Goal: Information Seeking & Learning: Understand process/instructions

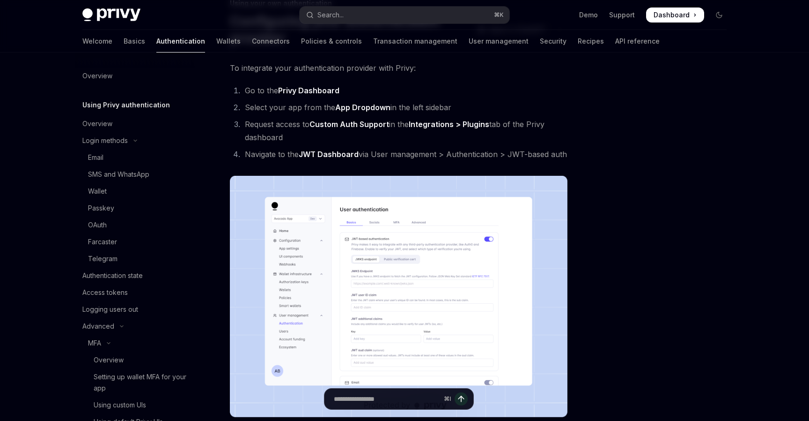
scroll to position [177, 0]
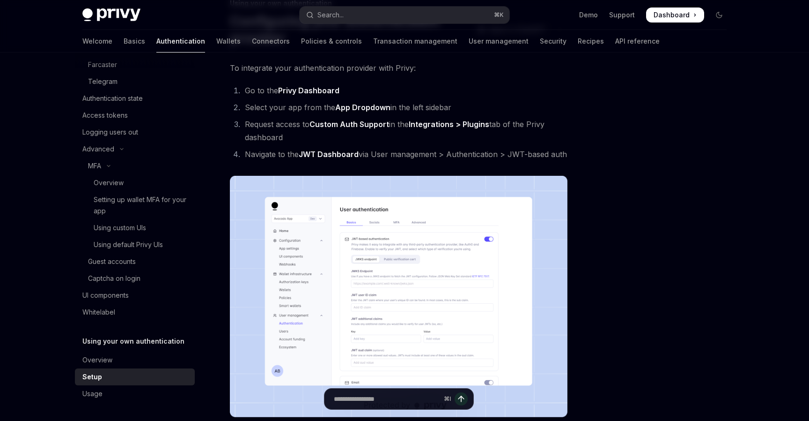
type textarea "*"
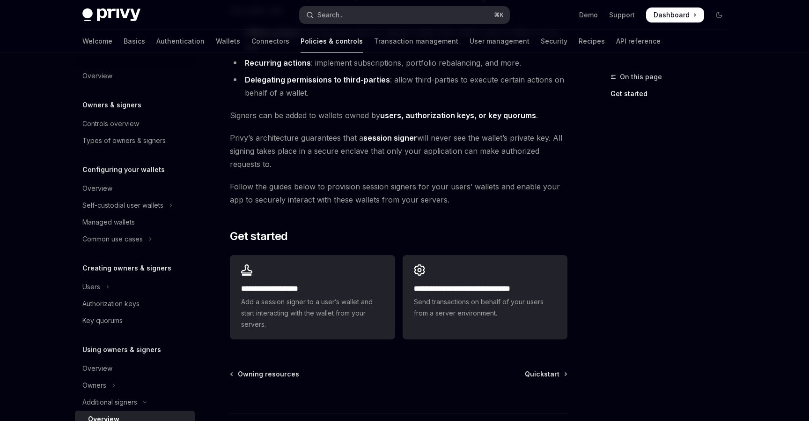
scroll to position [267, 0]
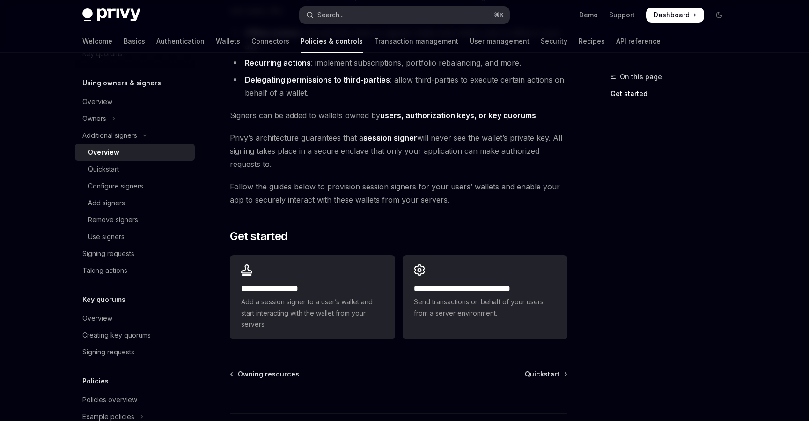
click at [353, 9] on button "Search... ⌘ K" at bounding box center [405, 15] width 210 height 17
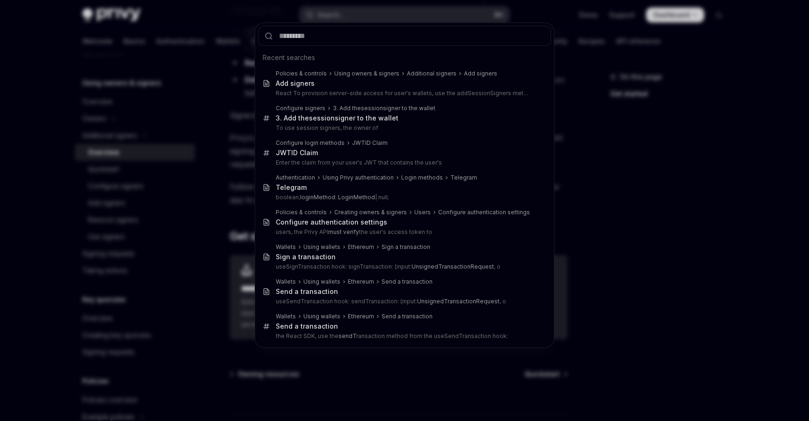
type input "**********"
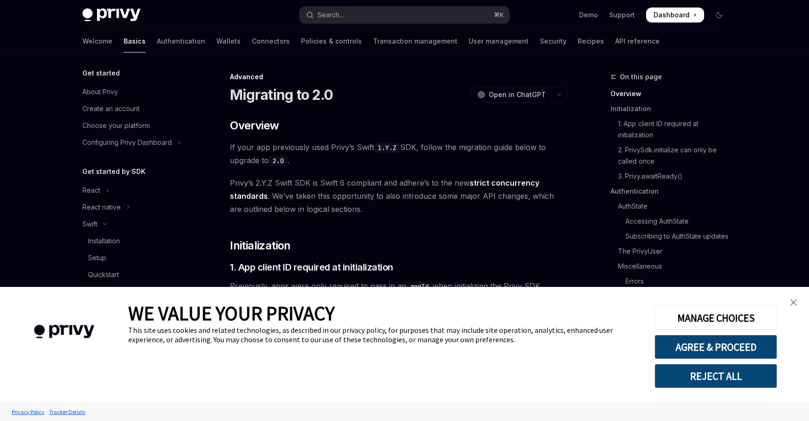
click at [802, 308] on link "close banner" at bounding box center [794, 302] width 19 height 19
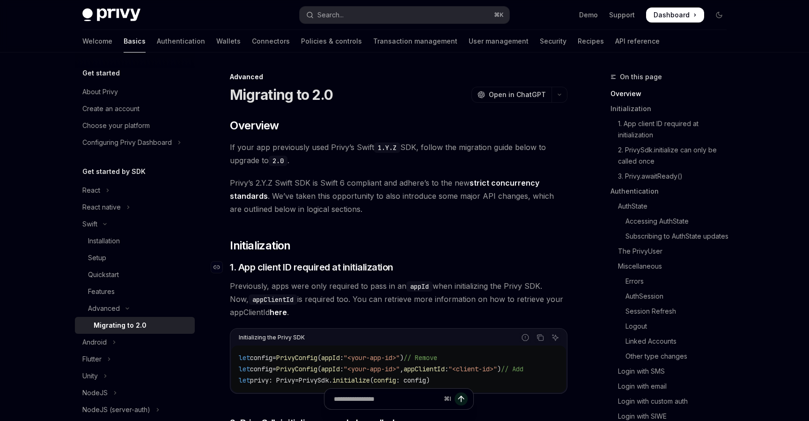
click at [475, 271] on h3 "​ 1. App client ID required at initialization" at bounding box center [399, 266] width 338 height 13
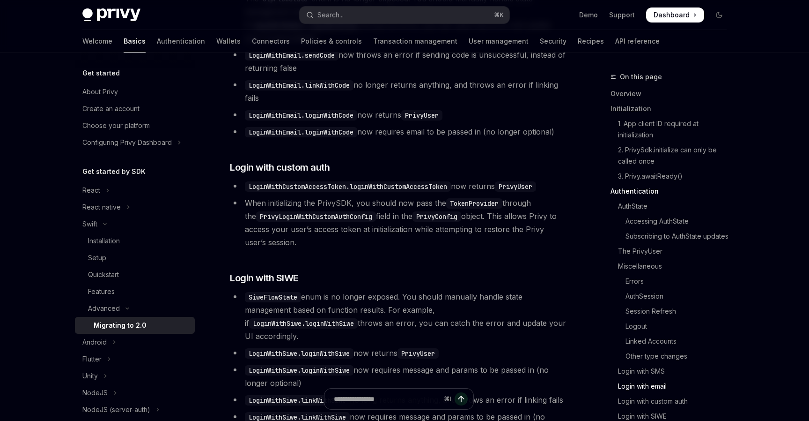
click at [519, 182] on code "PrivyUser" at bounding box center [515, 186] width 41 height 10
drag, startPoint x: 344, startPoint y: 199, endPoint x: 351, endPoint y: 198, distance: 6.6
click at [348, 198] on li "When initializing the PrivySDK, you should now pass the TokenProvider through t…" at bounding box center [399, 222] width 338 height 52
click at [351, 198] on li "When initializing the PrivySDK, you should now pass the TokenProvider through t…" at bounding box center [399, 222] width 338 height 52
click at [439, 200] on li "When initializing the PrivySDK, you should now pass the TokenProvider through t…" at bounding box center [399, 222] width 338 height 52
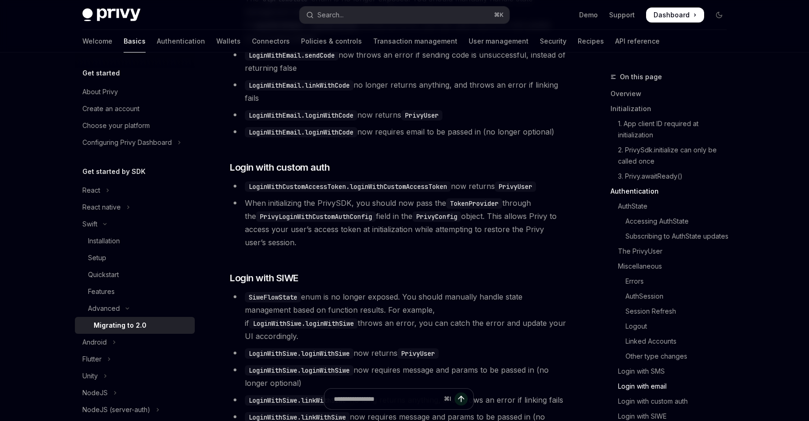
scroll to position [2431, 0]
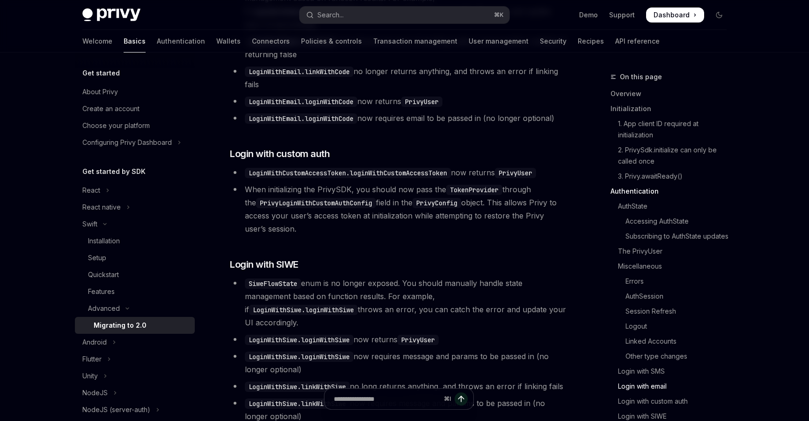
click at [342, 168] on code "LoginWithCustomAccessToken.loginWithCustomAccessToken" at bounding box center [348, 173] width 206 height 10
click at [367, 168] on code "LoginWithCustomAccessToken.loginWithCustomAccessToken" at bounding box center [348, 173] width 206 height 10
click at [411, 168] on code "LoginWithCustomAccessToken.loginWithCustomAccessToken" at bounding box center [348, 173] width 206 height 10
click at [418, 176] on ul "LoginWithCustomAccessToken.loginWithCustomAccessToken now returns PrivyUser Whe…" at bounding box center [399, 200] width 338 height 69
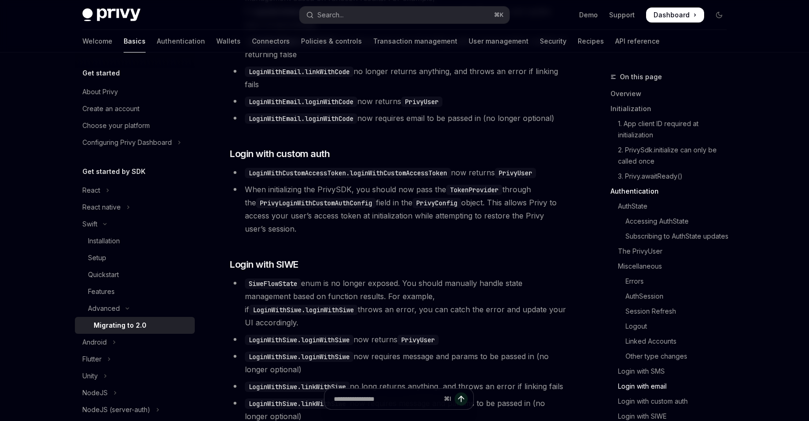
click at [467, 185] on code "TokenProvider" at bounding box center [474, 190] width 56 height 10
drag, startPoint x: 450, startPoint y: 183, endPoint x: 500, endPoint y: 185, distance: 50.2
click at [500, 185] on code "TokenProvider" at bounding box center [474, 190] width 56 height 10
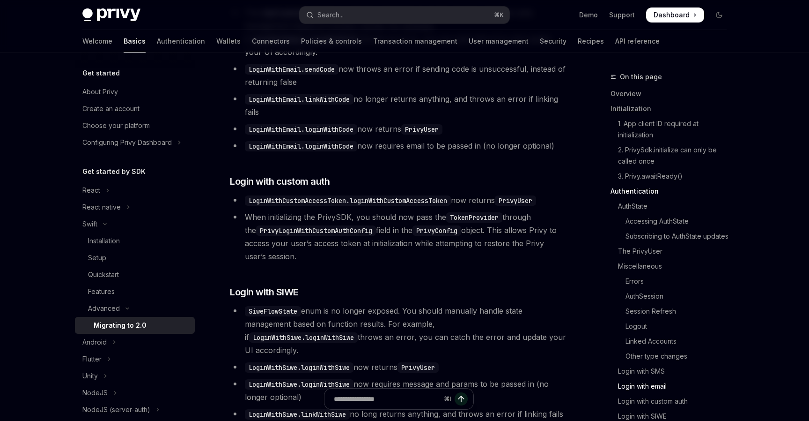
scroll to position [2393, 0]
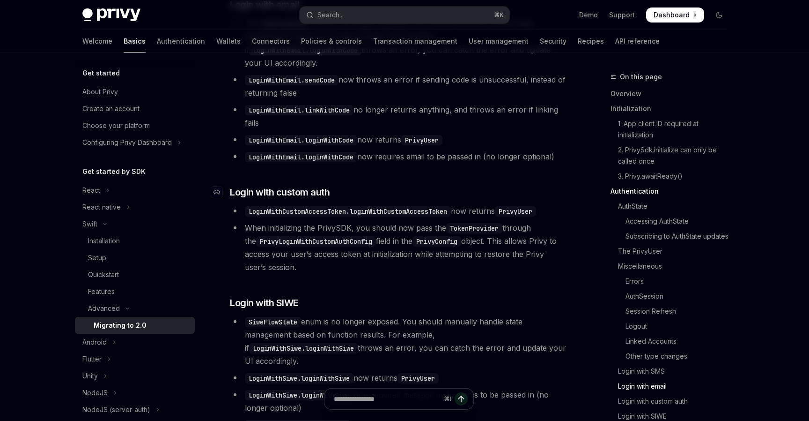
click at [362, 192] on h3 "​ Login with custom auth" at bounding box center [399, 191] width 338 height 13
click at [357, 189] on h3 "​ Login with custom auth" at bounding box center [399, 191] width 338 height 13
click at [333, 186] on h3 "​ Login with custom auth" at bounding box center [399, 191] width 338 height 13
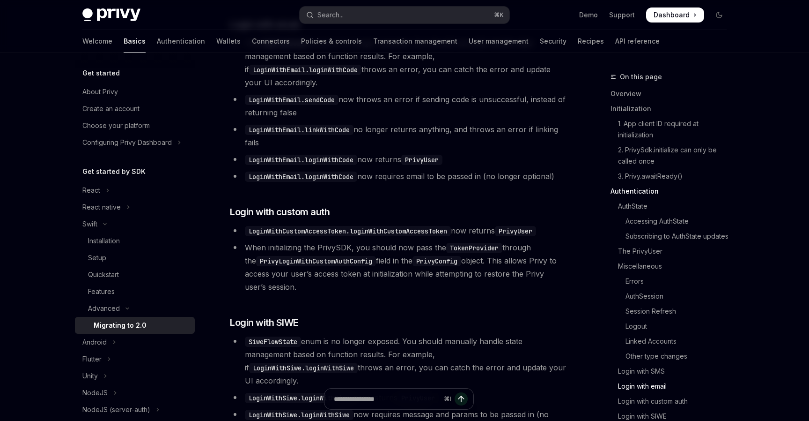
scroll to position [2382, 0]
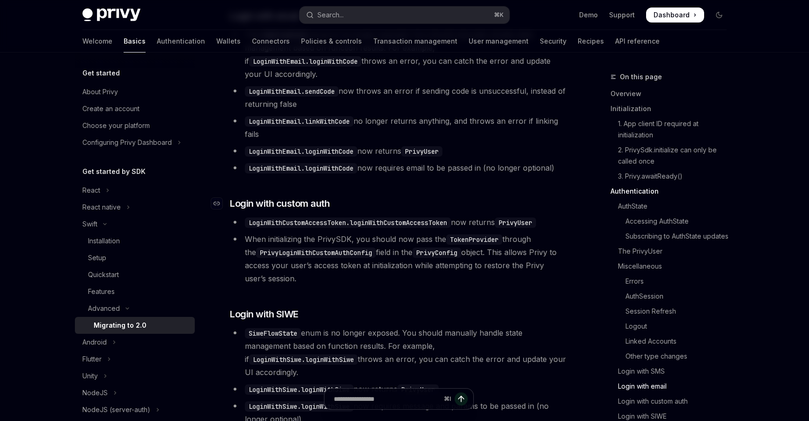
click at [342, 199] on h3 "​ Login with custom auth" at bounding box center [399, 203] width 338 height 13
drag, startPoint x: 249, startPoint y: 215, endPoint x: 351, endPoint y: 218, distance: 101.7
click at [351, 218] on code "LoginWithCustomAccessToken.loginWithCustomAccessToken" at bounding box center [348, 222] width 206 height 10
click at [388, 217] on code "LoginWithCustomAccessToken.loginWithCustomAccessToken" at bounding box center [348, 222] width 206 height 10
drag, startPoint x: 512, startPoint y: 214, endPoint x: 534, endPoint y: 214, distance: 22.5
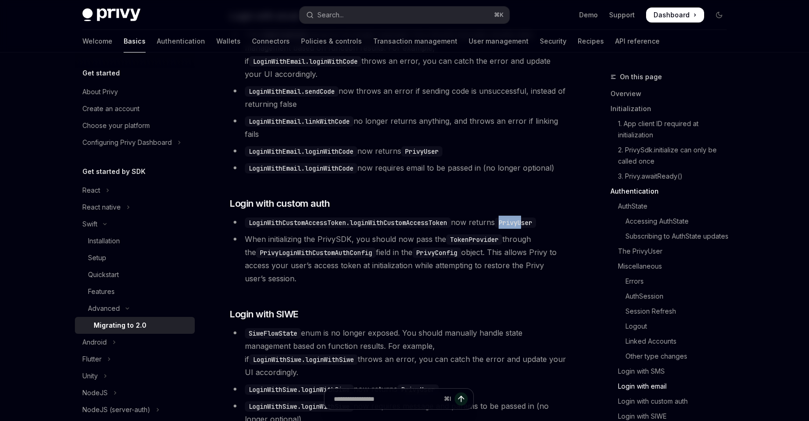
click at [534, 217] on code "PrivyUser" at bounding box center [515, 222] width 41 height 10
drag, startPoint x: 295, startPoint y: 272, endPoint x: 230, endPoint y: 199, distance: 97.9
click at [105, 189] on button "React" at bounding box center [135, 190] width 120 height 17
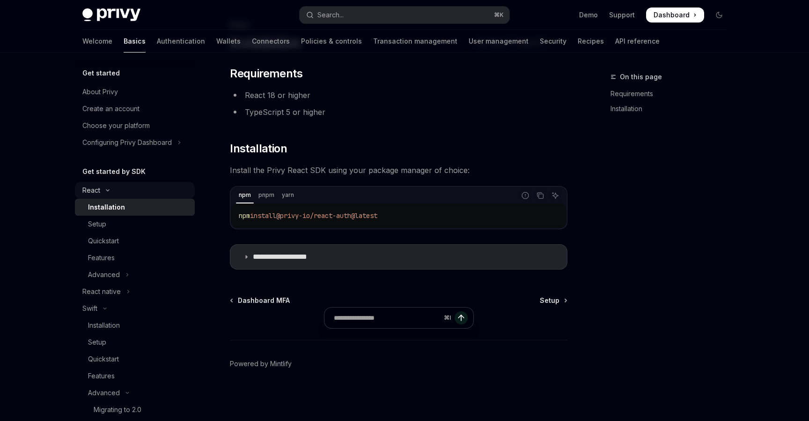
scroll to position [52, 0]
click at [124, 269] on button "Advanced" at bounding box center [135, 274] width 120 height 17
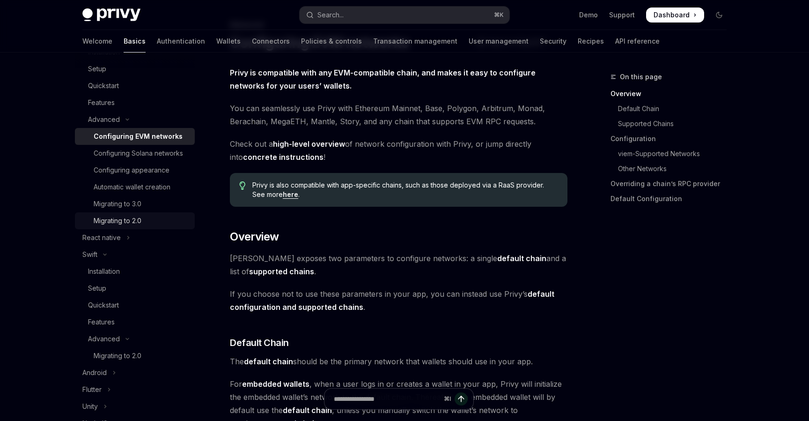
scroll to position [157, 0]
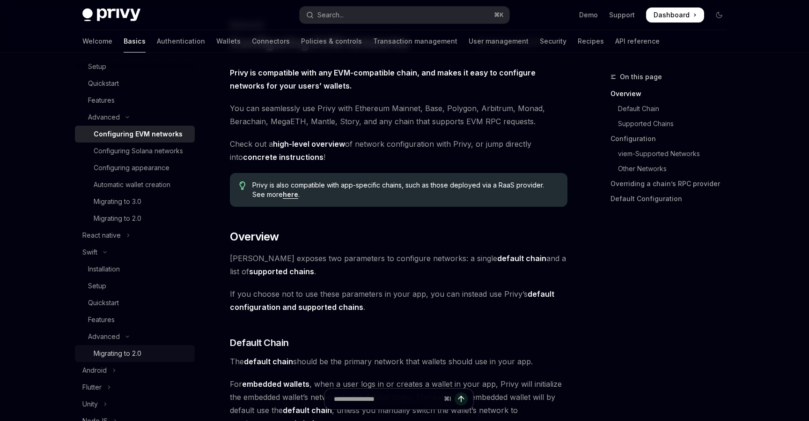
click at [136, 349] on div "Migrating to 2.0" at bounding box center [118, 353] width 48 height 11
type textarea "*"
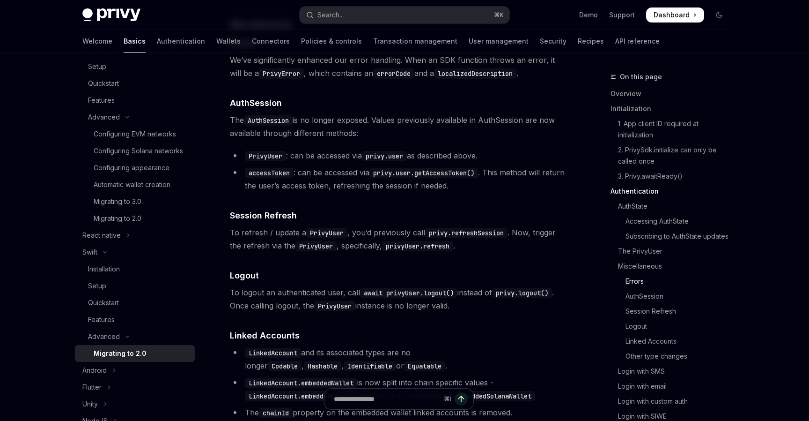
scroll to position [1686, 0]
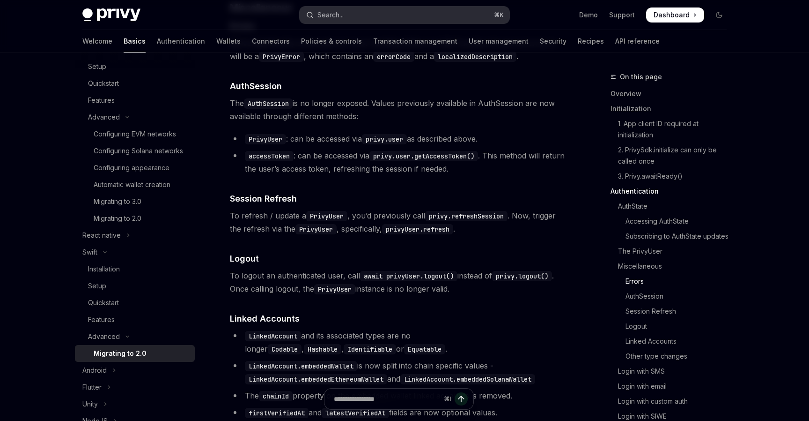
click at [415, 19] on button "Search... ⌘ K" at bounding box center [405, 15] width 210 height 17
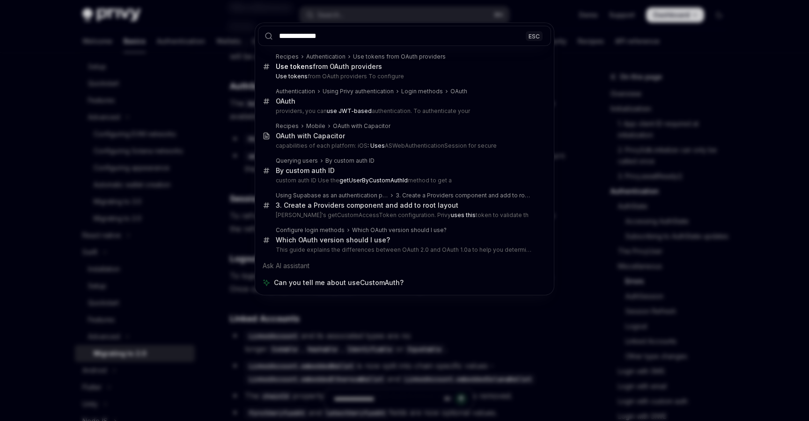
type input "**********"
click at [392, 37] on input "**********" at bounding box center [404, 36] width 293 height 20
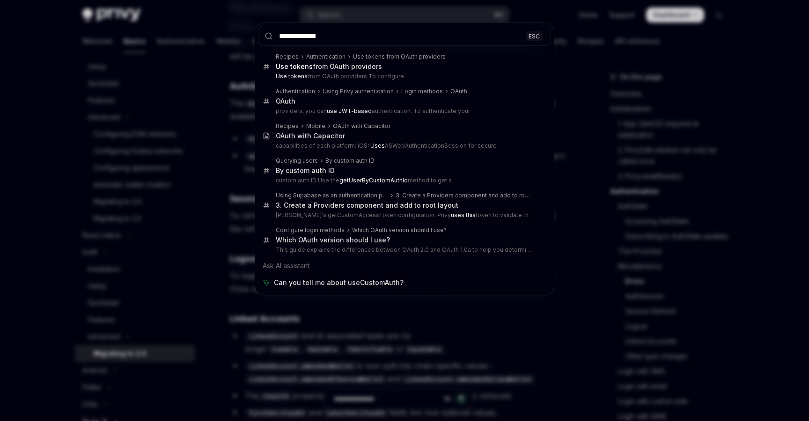
click at [559, 176] on div "**********" at bounding box center [404, 210] width 809 height 421
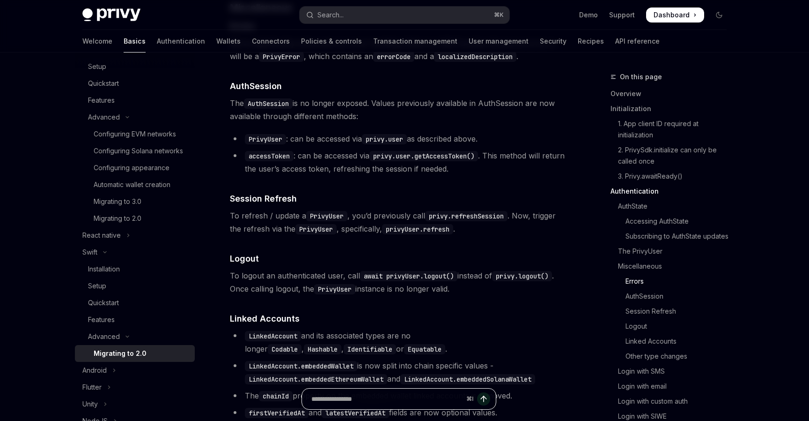
click at [413, 397] on input "Ask a question..." at bounding box center [386, 398] width 151 height 21
paste input "**********"
type input "**********"
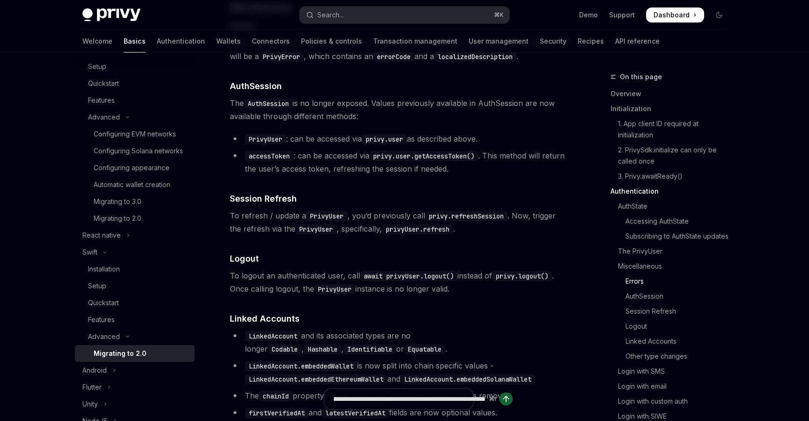
type textarea "*"
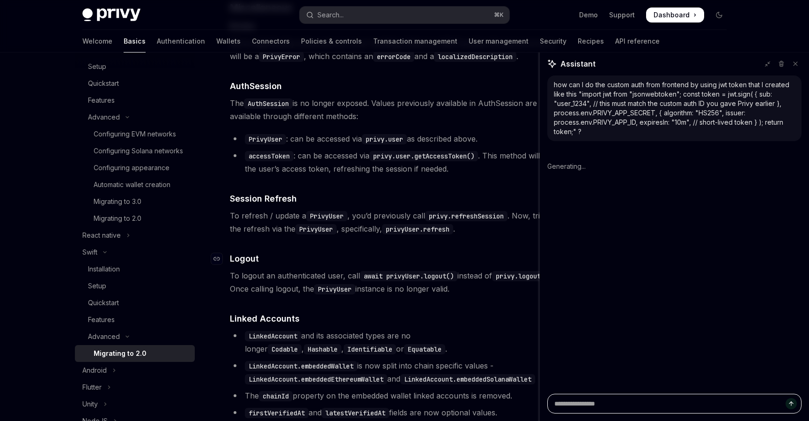
drag, startPoint x: 637, startPoint y: 279, endPoint x: 507, endPoint y: 275, distance: 129.8
type textarea "*"
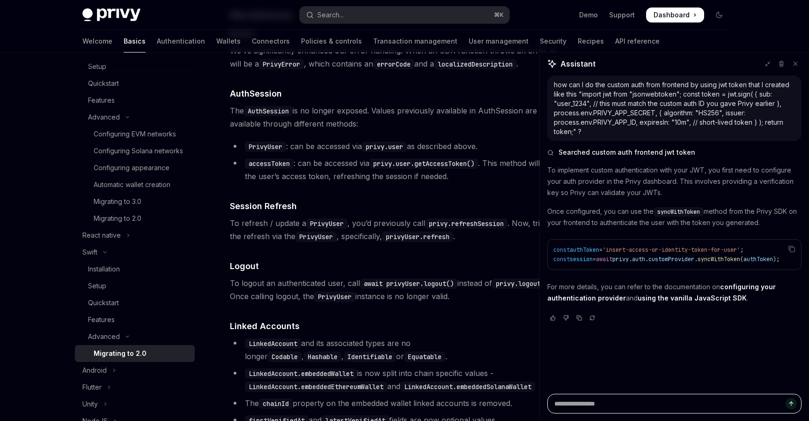
scroll to position [1689, 0]
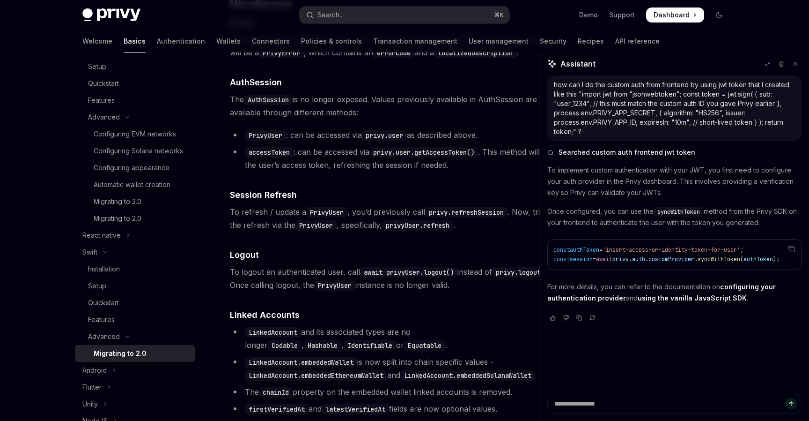
click at [670, 259] on span "customProvider" at bounding box center [672, 258] width 46 height 7
click at [695, 260] on span "customProvider" at bounding box center [672, 258] width 46 height 7
click at [734, 262] on span "syncWithToken" at bounding box center [719, 258] width 43 height 7
click at [722, 259] on span "syncWithToken" at bounding box center [719, 258] width 43 height 7
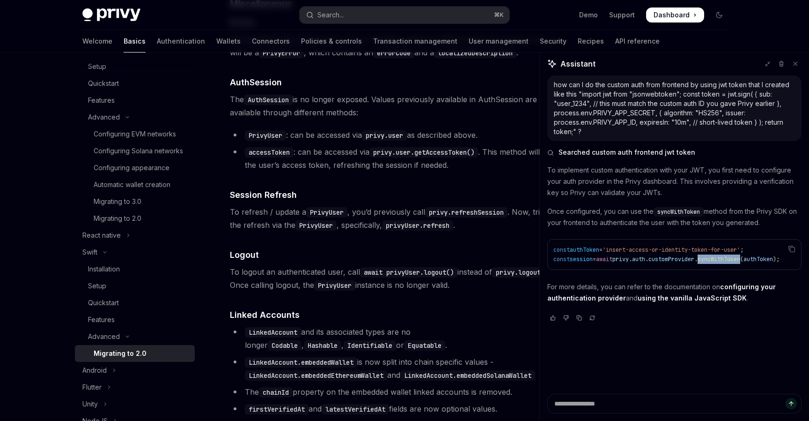
copy span "syncWithToken"
click at [432, 19] on button "Search... ⌘ K" at bounding box center [405, 15] width 210 height 17
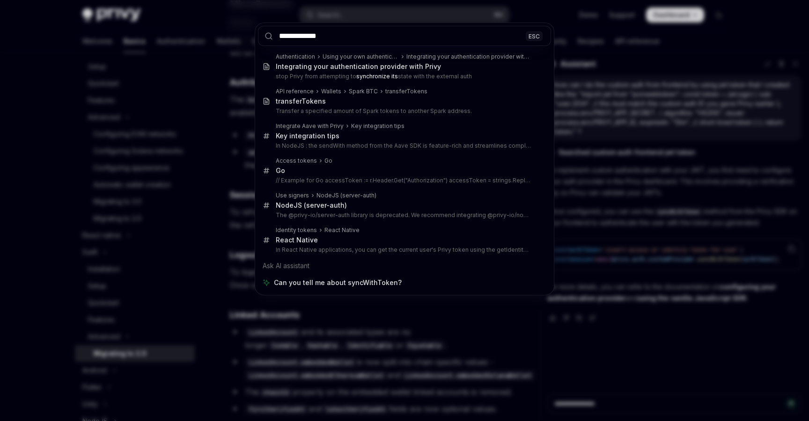
type input "**********"
click at [687, 178] on div "**********" at bounding box center [404, 210] width 809 height 421
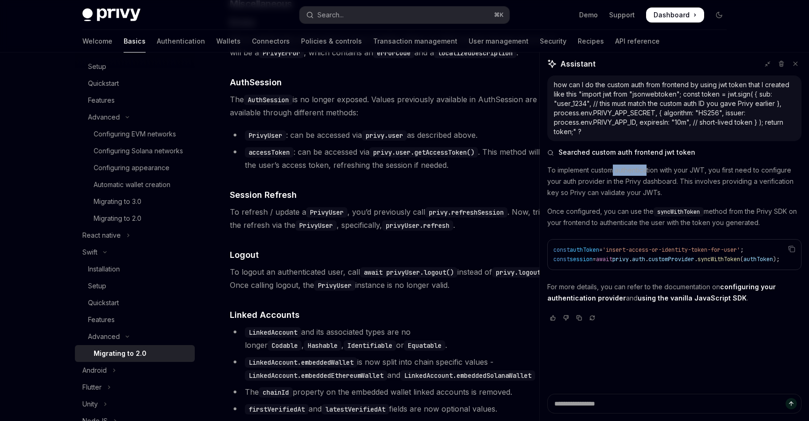
drag, startPoint x: 612, startPoint y: 170, endPoint x: 649, endPoint y: 171, distance: 37.5
click at [649, 171] on p "To implement custom authentication with your JWT, you first need to configure y…" at bounding box center [675, 181] width 254 height 34
click at [728, 285] on link "configuring your authentication provider" at bounding box center [662, 292] width 229 height 20
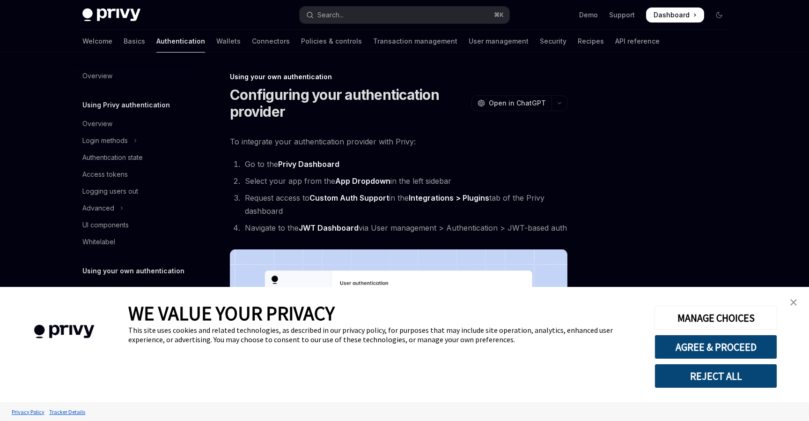
click at [452, 173] on ol "Go to the Privy Dashboard Select your app from the App Dropdown in the left sid…" at bounding box center [399, 195] width 338 height 77
click at [793, 305] on link "close banner" at bounding box center [794, 302] width 19 height 19
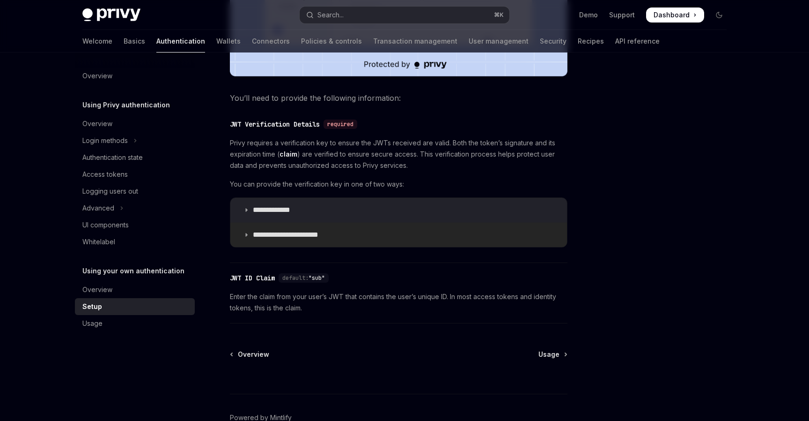
scroll to position [468, 0]
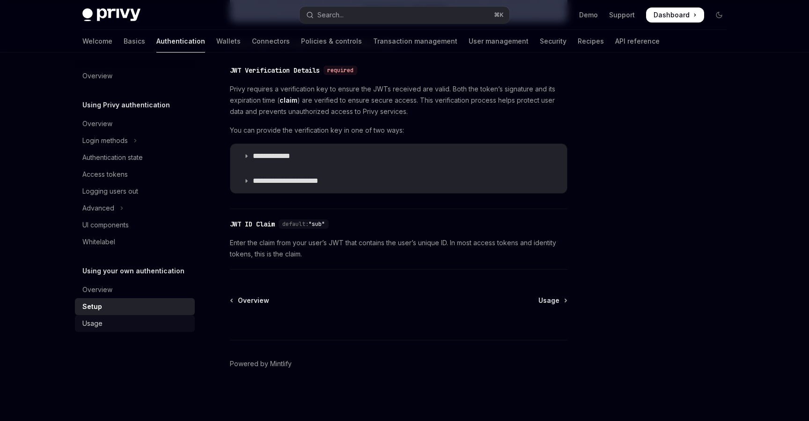
click at [111, 320] on div "Usage" at bounding box center [135, 323] width 107 height 11
type textarea "*"
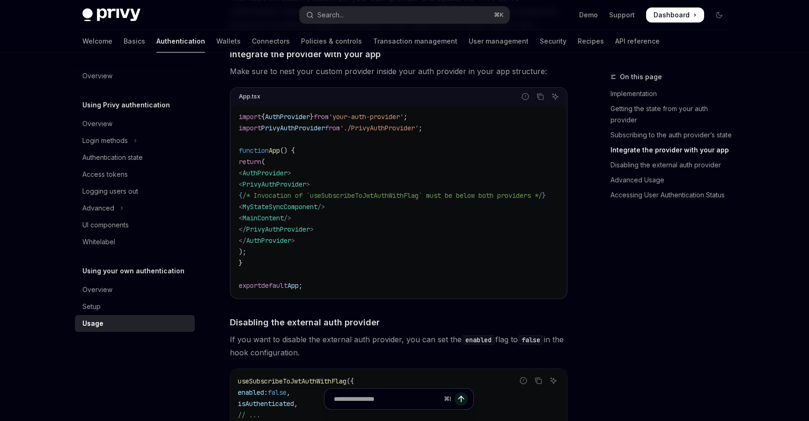
scroll to position [710, 0]
